Goal: Information Seeking & Learning: Learn about a topic

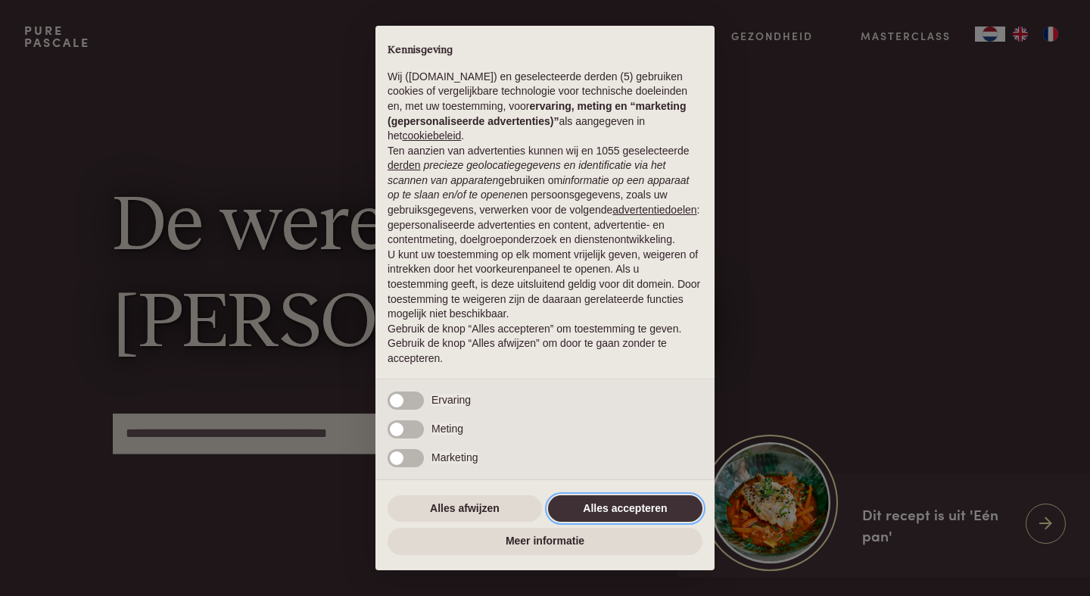
click at [625, 509] on button "Alles accepteren" at bounding box center [625, 508] width 154 height 27
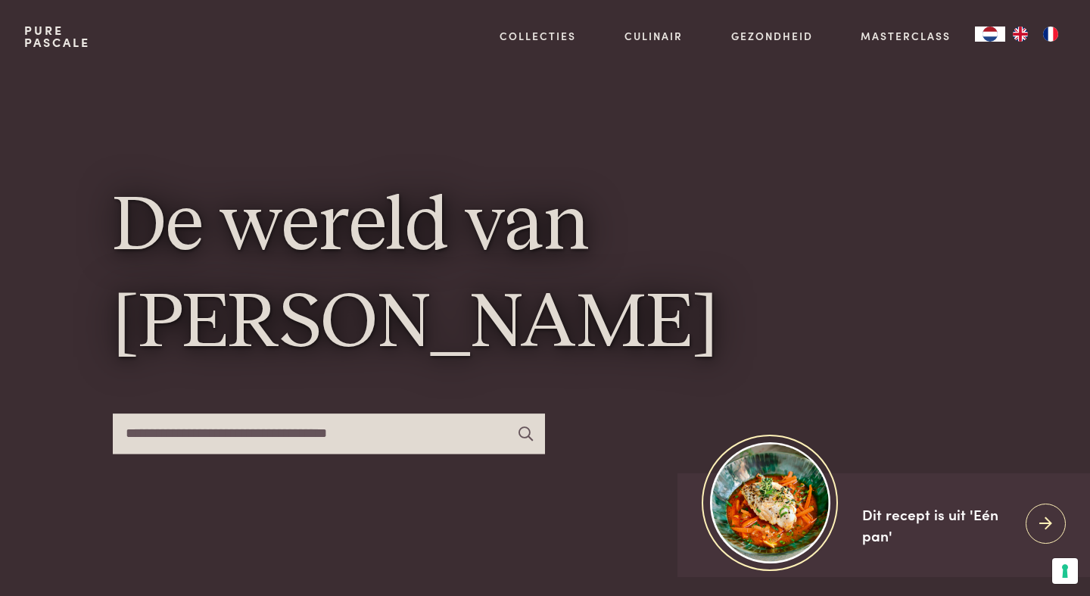
click at [329, 441] on input "text" at bounding box center [329, 433] width 432 height 40
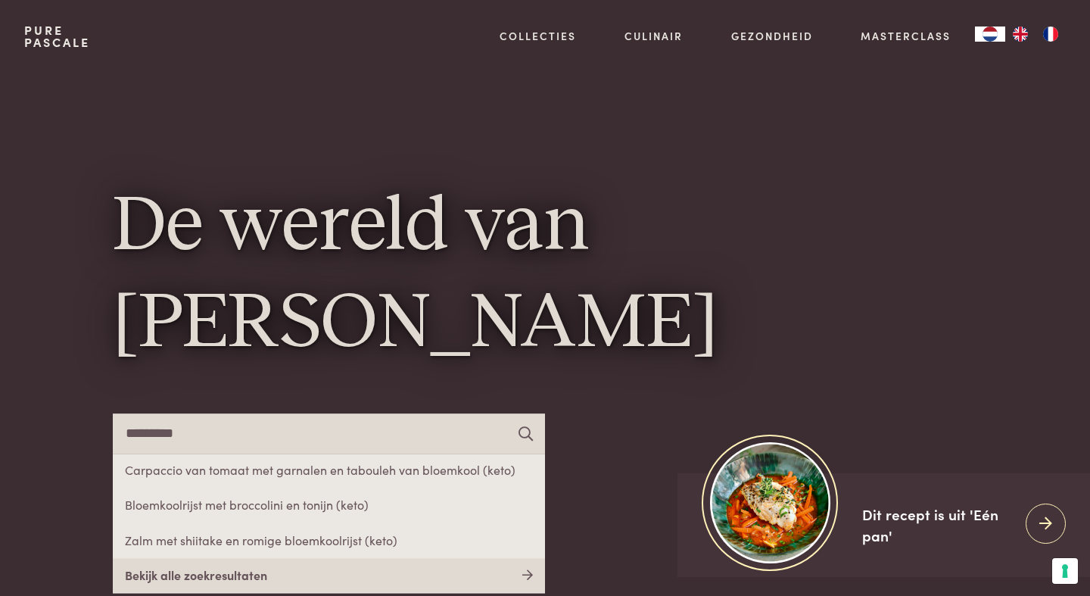
type input "*********"
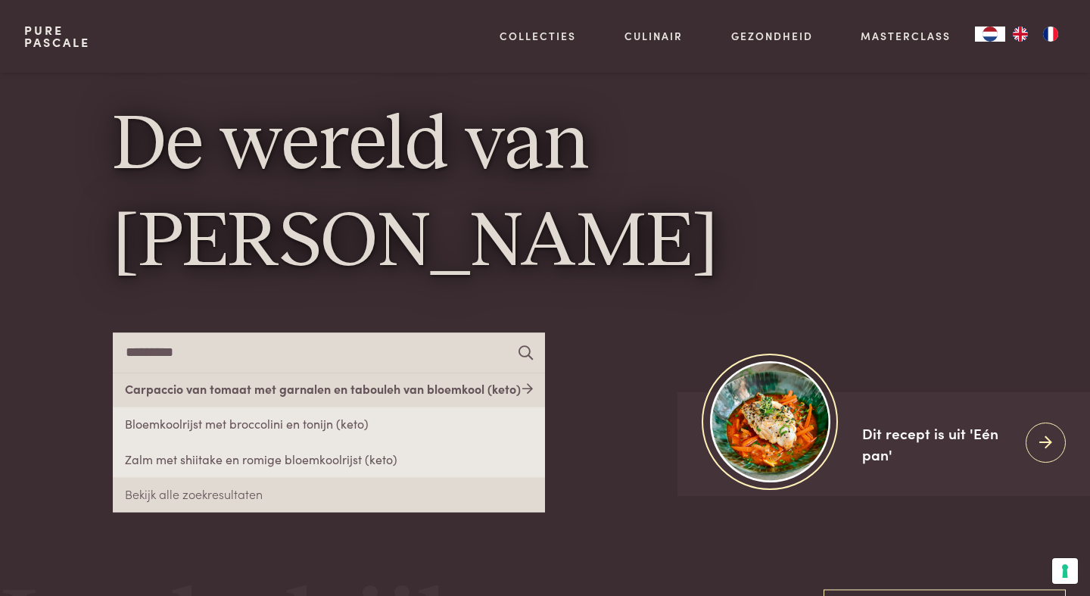
scroll to position [82, 0]
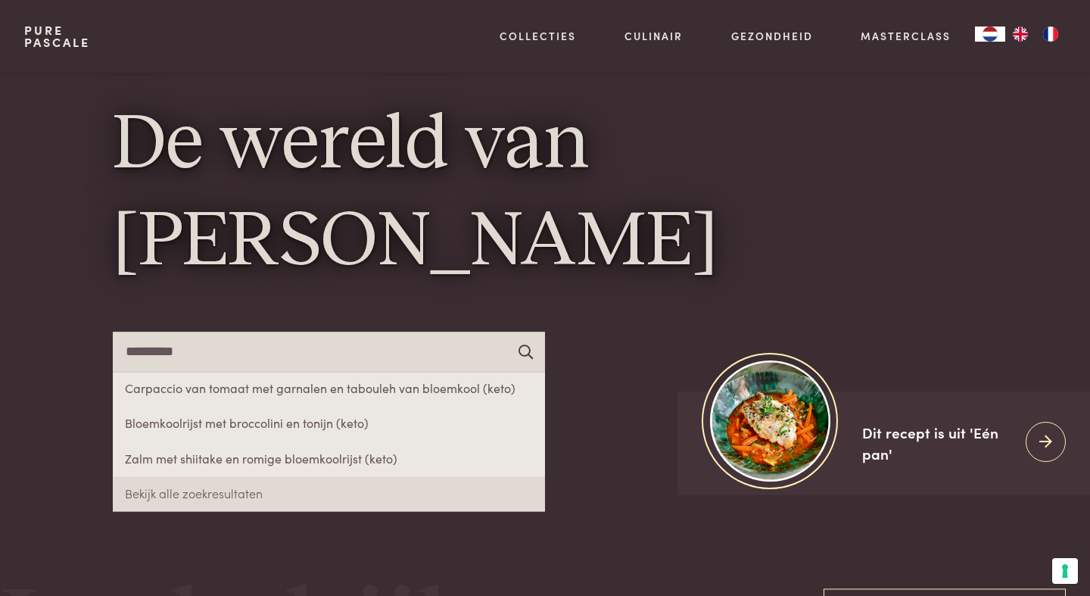
click at [521, 353] on icon at bounding box center [525, 351] width 14 height 14
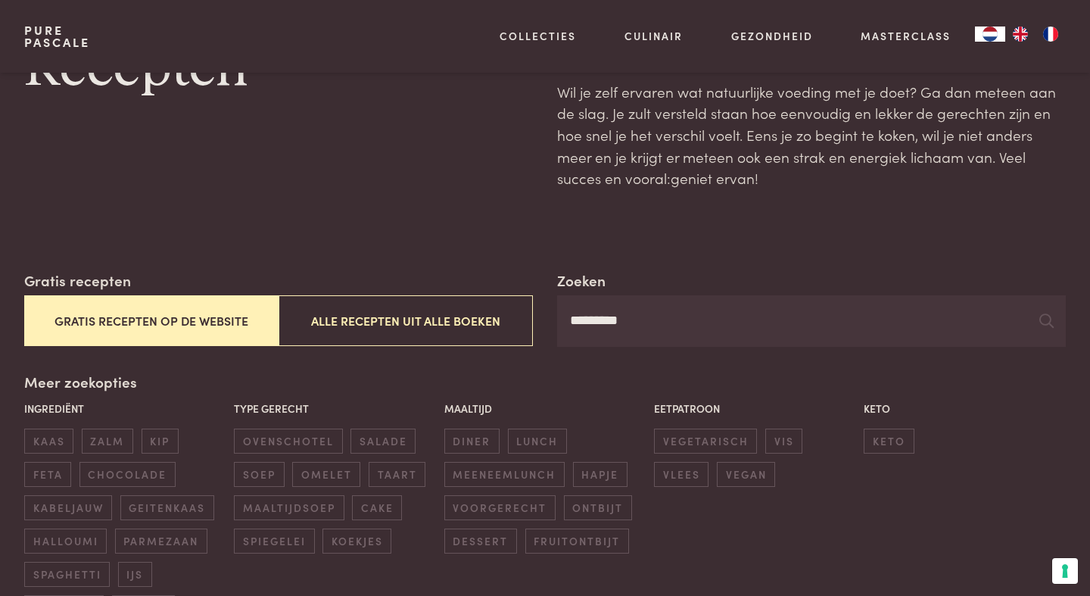
scroll to position [88, 0]
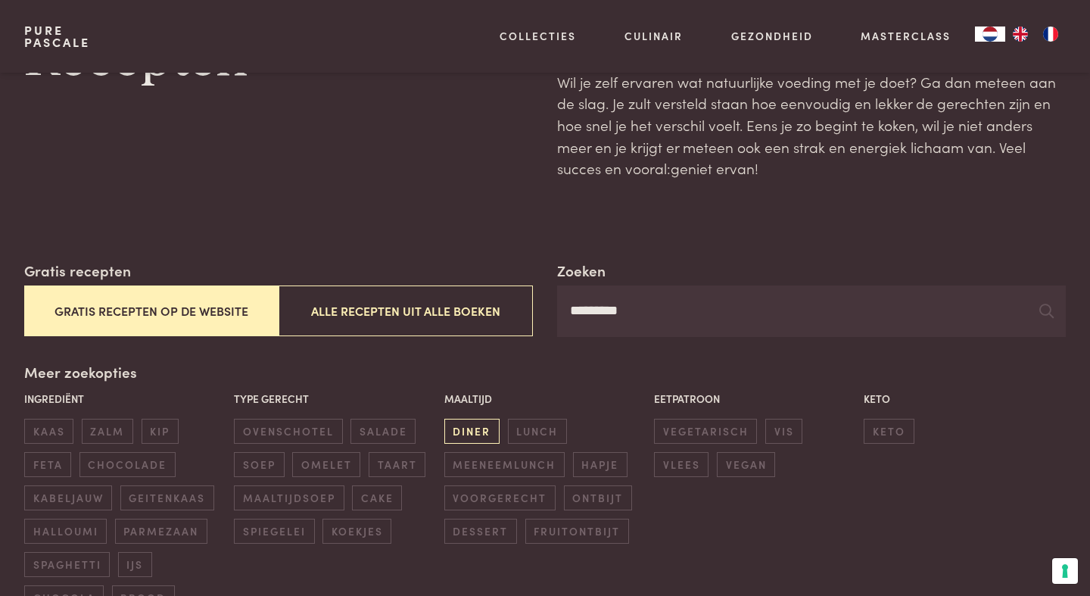
click at [481, 425] on span "diner" at bounding box center [471, 431] width 55 height 25
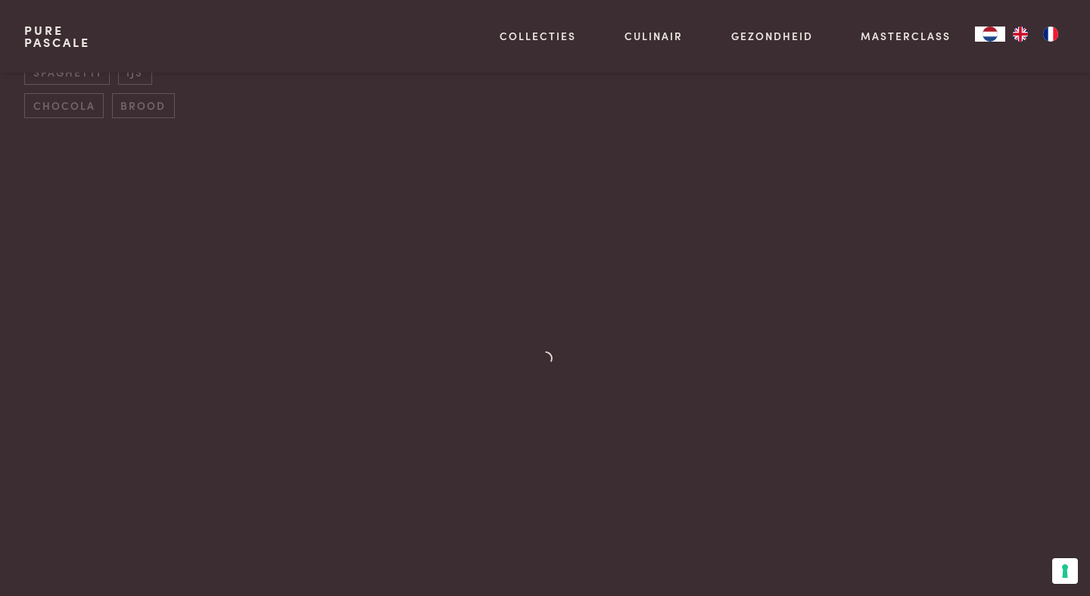
scroll to position [680, 0]
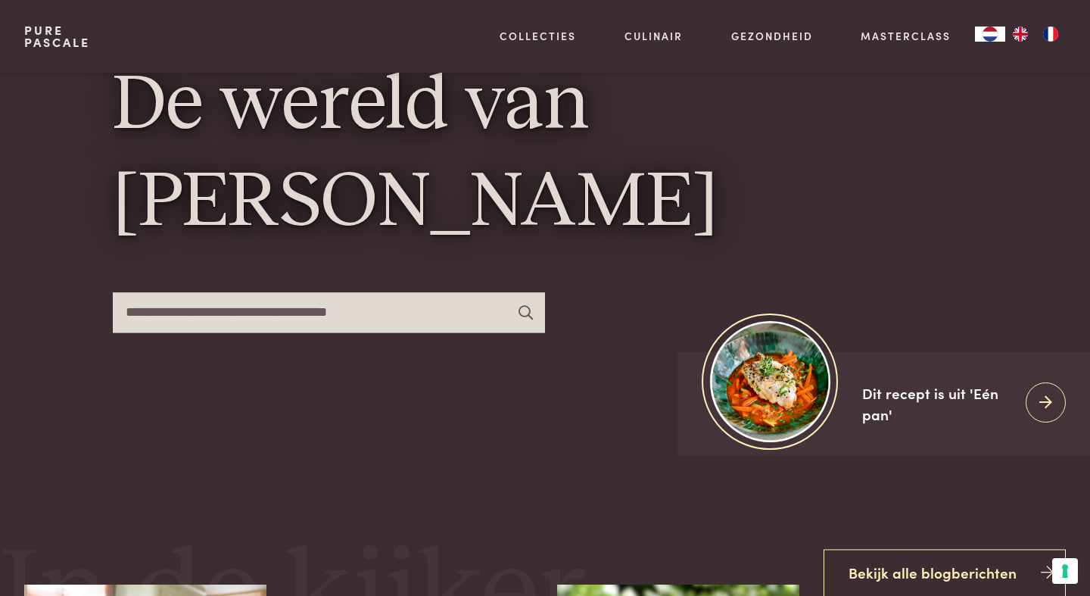
scroll to position [164, 0]
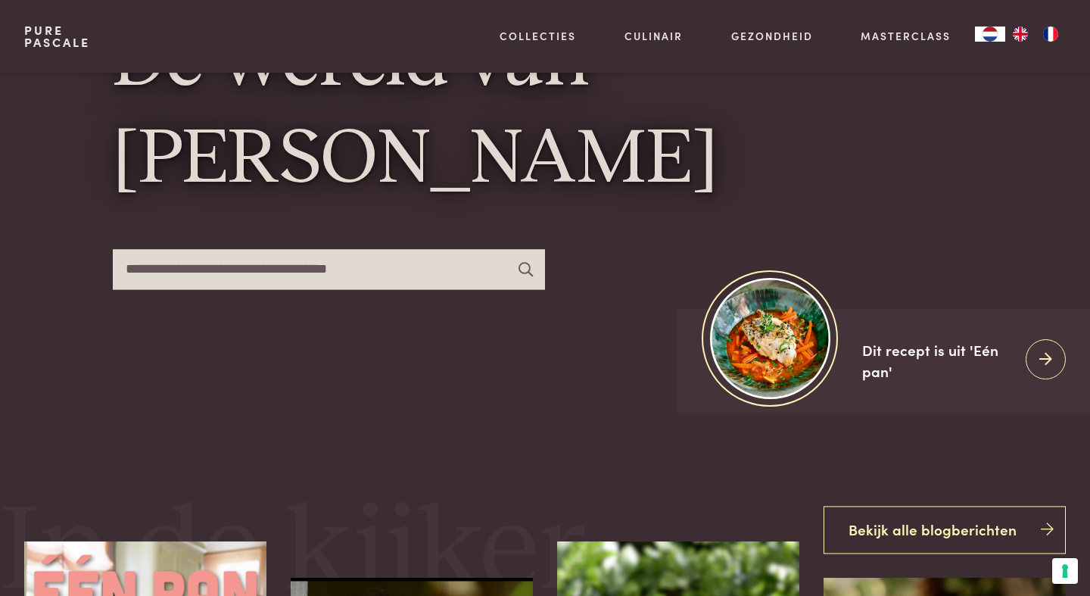
click at [312, 270] on input "text" at bounding box center [329, 269] width 432 height 40
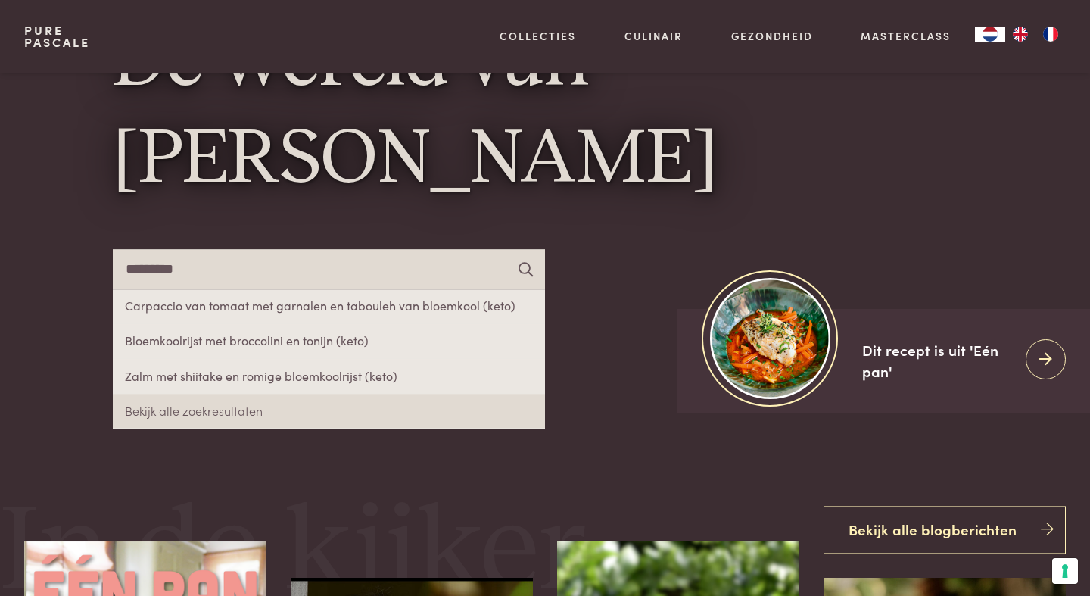
type input "*********"
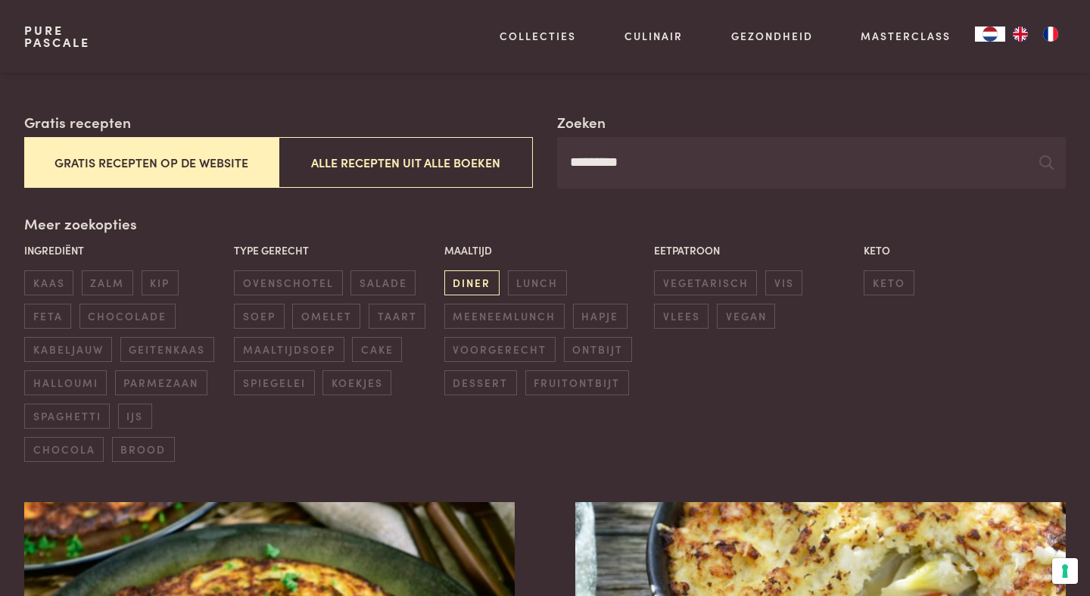
click at [474, 285] on span "diner" at bounding box center [471, 282] width 55 height 25
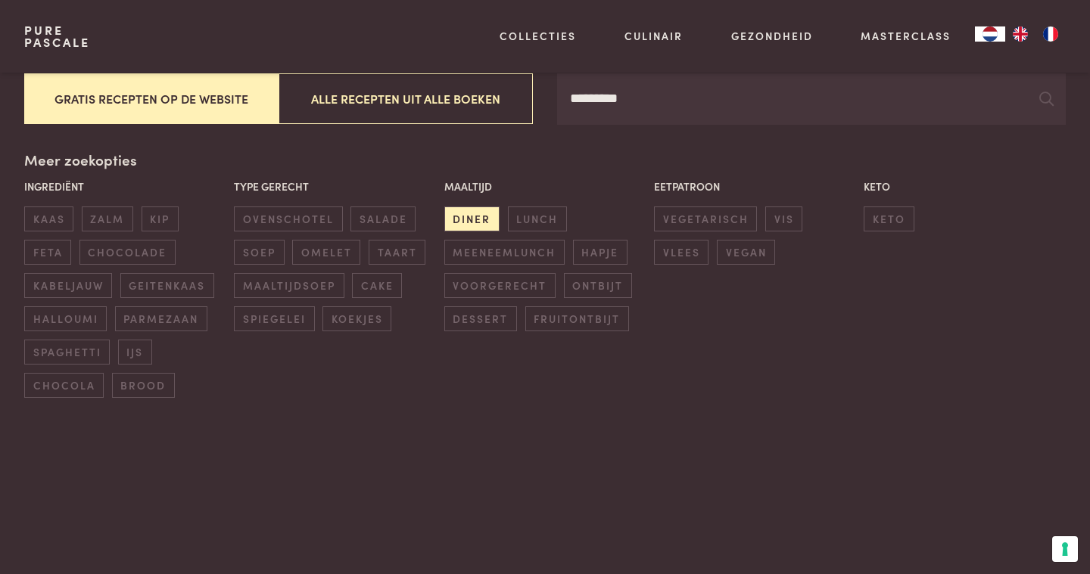
scroll to position [284, 0]
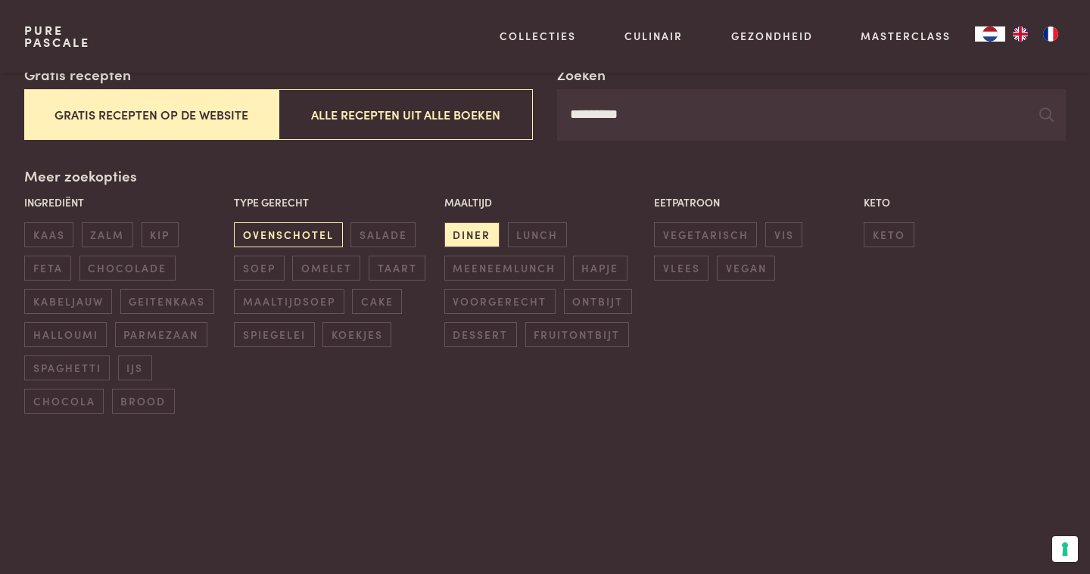
click at [306, 233] on span "ovenschotel" at bounding box center [288, 235] width 108 height 25
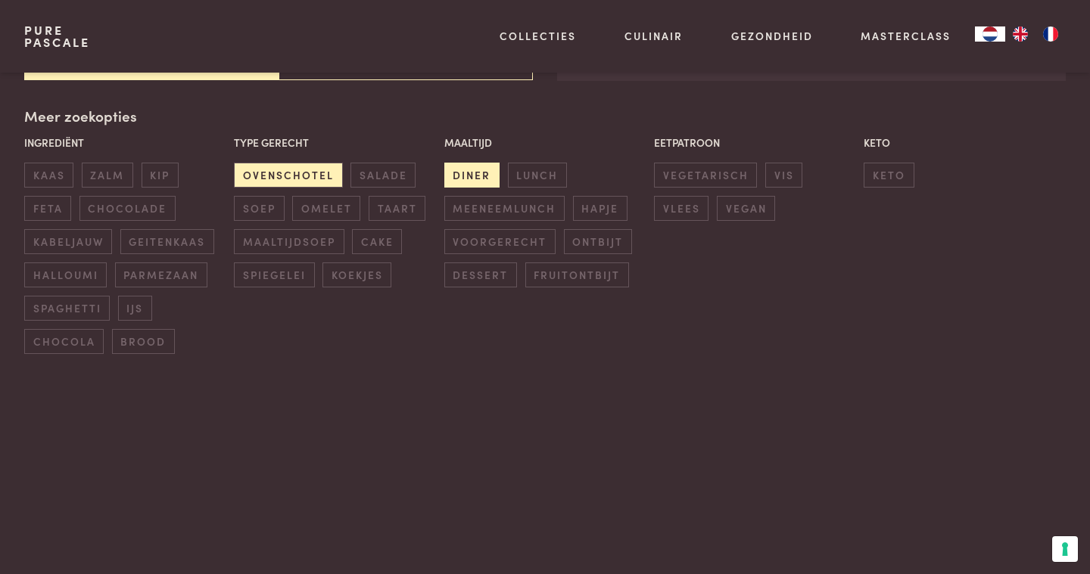
scroll to position [344, 0]
click at [468, 179] on span "diner" at bounding box center [471, 174] width 55 height 25
click at [288, 169] on span "ovenschotel" at bounding box center [288, 174] width 108 height 25
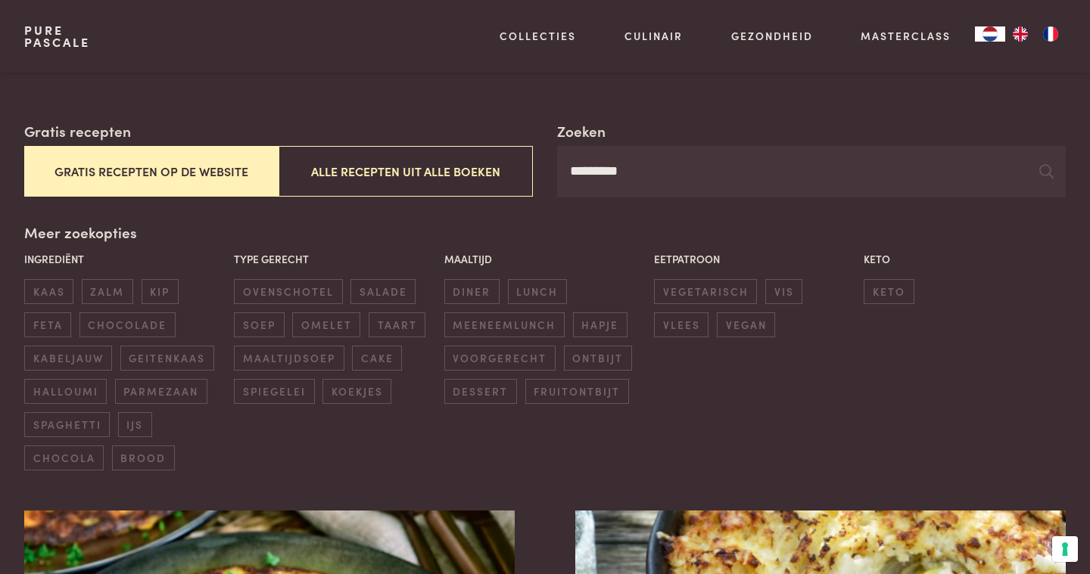
scroll to position [226, 0]
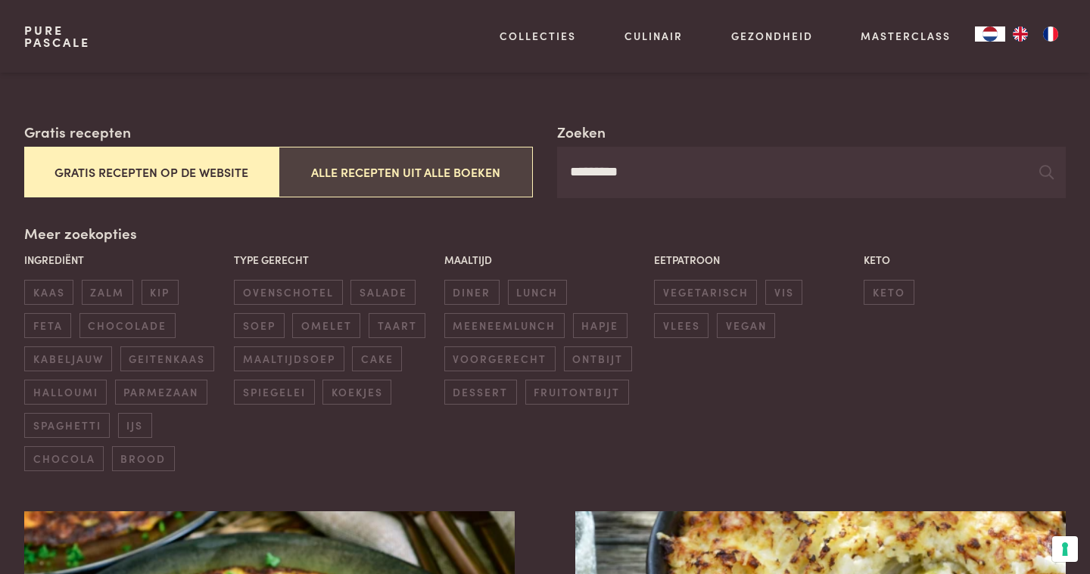
click at [337, 175] on button "Alle recepten uit alle boeken" at bounding box center [406, 172] width 254 height 51
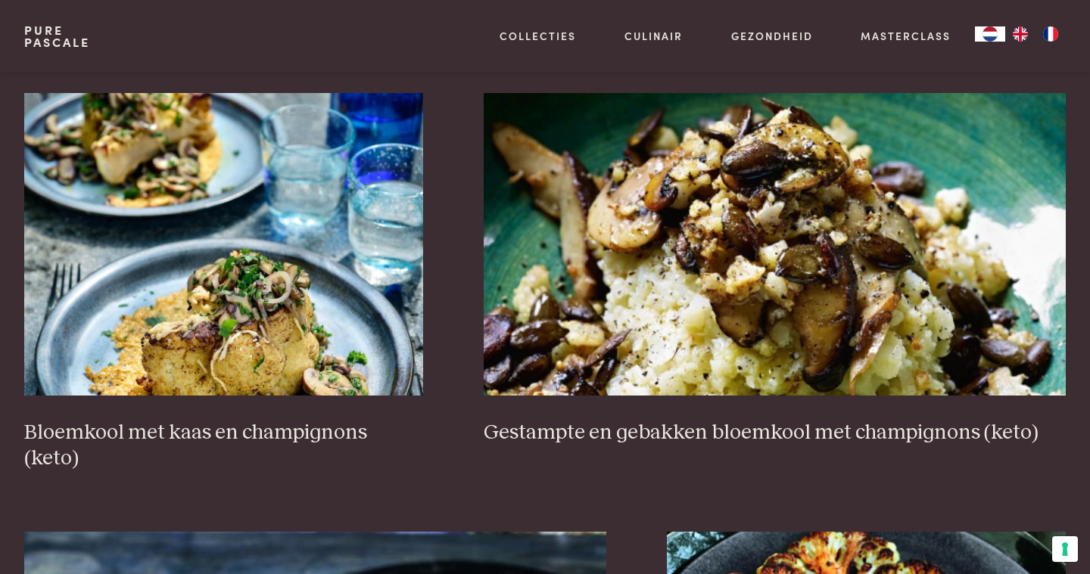
scroll to position [1085, 0]
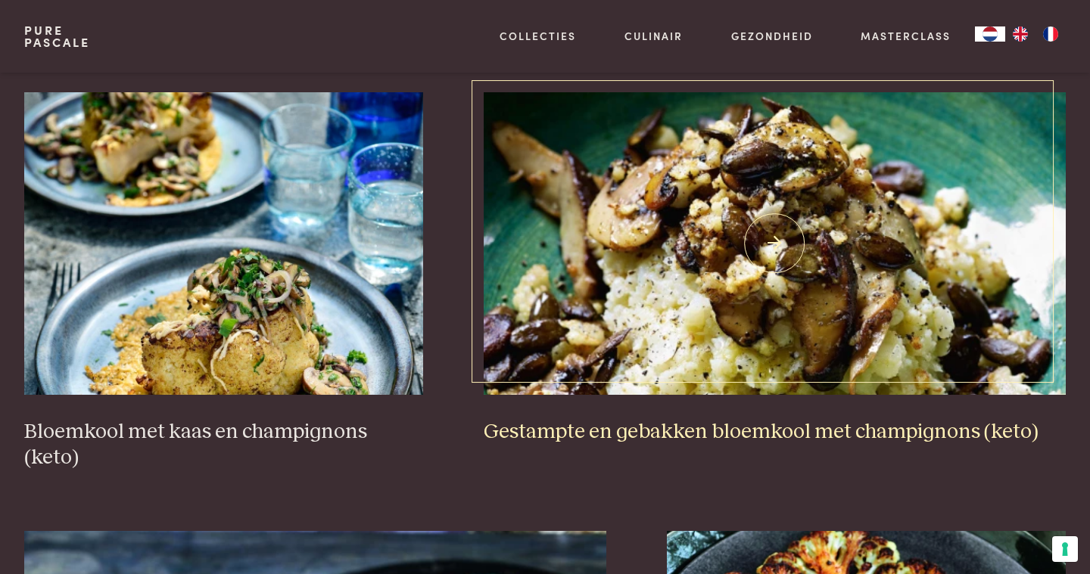
click at [723, 170] on img at bounding box center [775, 243] width 583 height 303
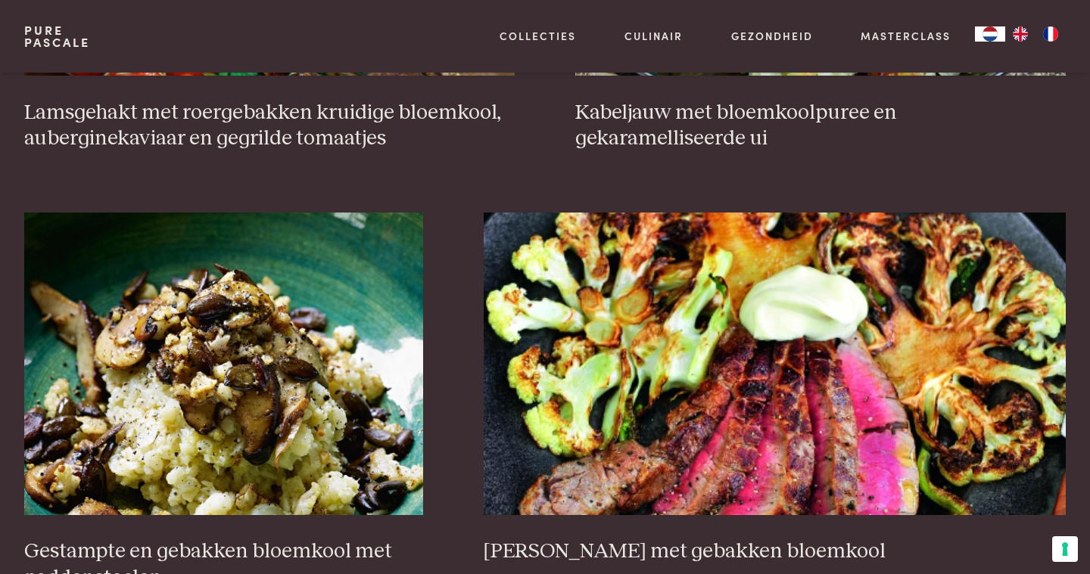
scroll to position [2278, 0]
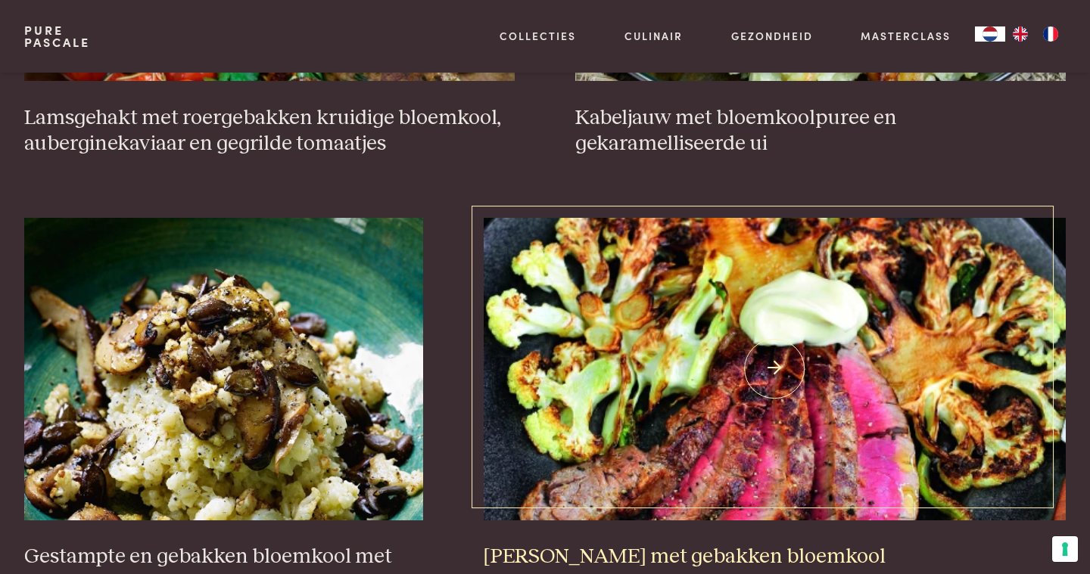
click at [708, 329] on img at bounding box center [775, 369] width 583 height 303
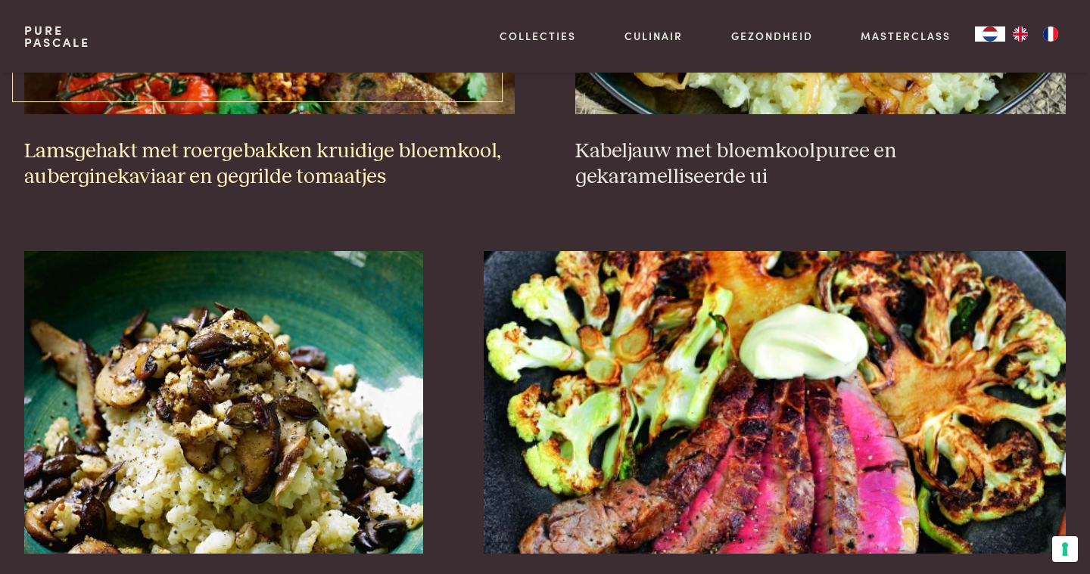
scroll to position [2262, 0]
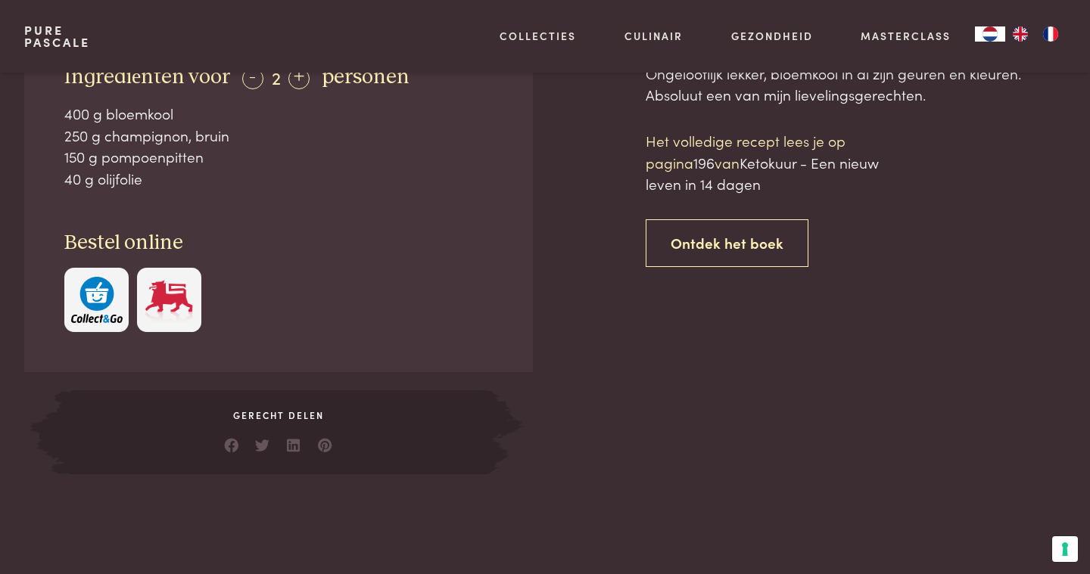
scroll to position [753, 0]
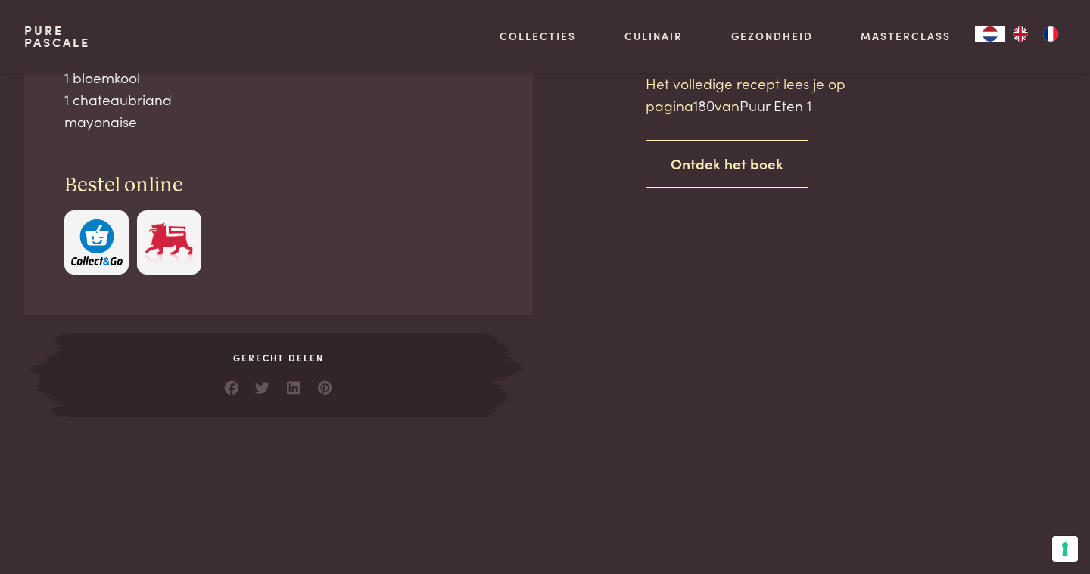
scroll to position [458, 0]
